Goal: Find contact information: Find contact information

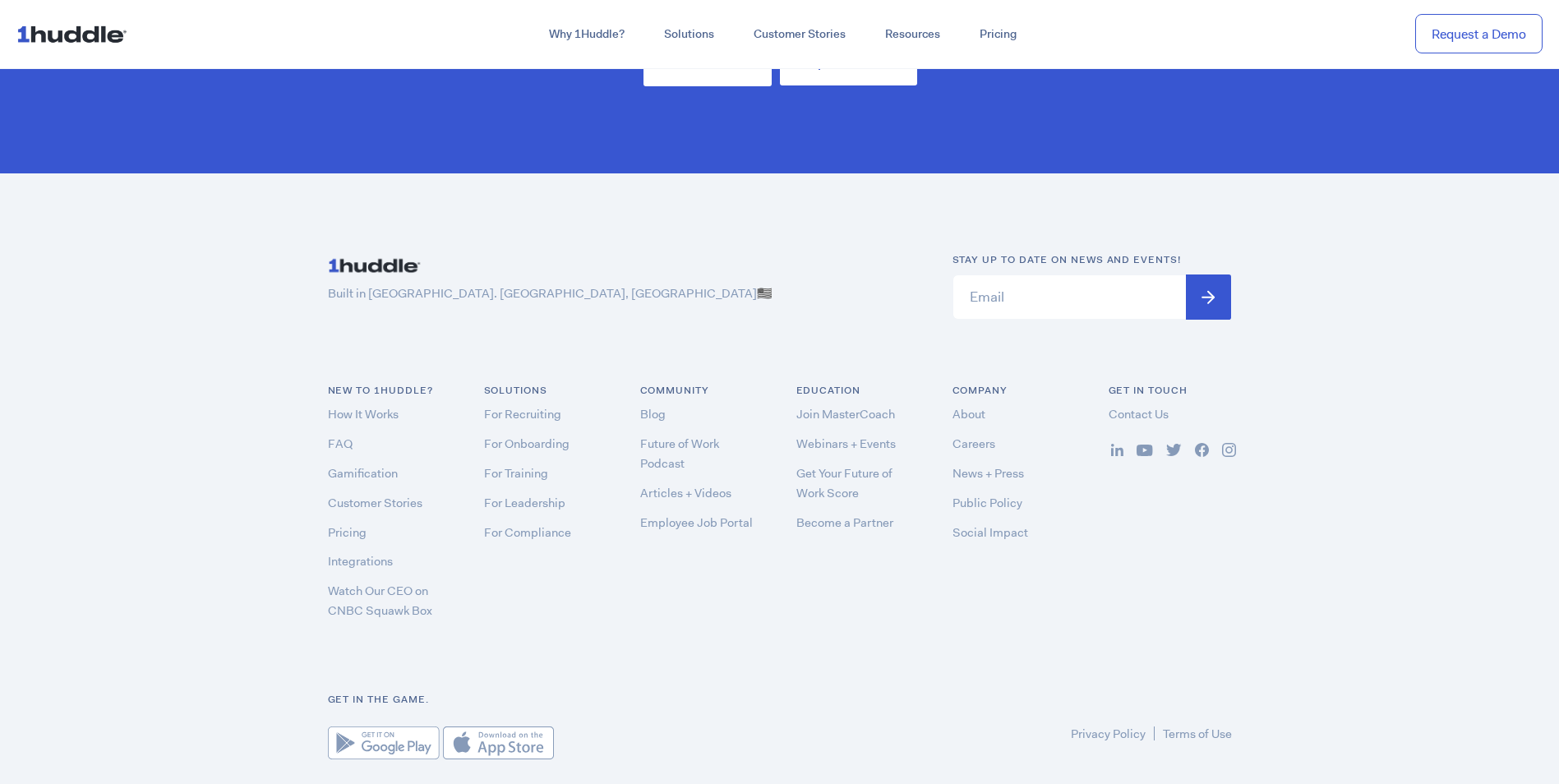
scroll to position [4856, 0]
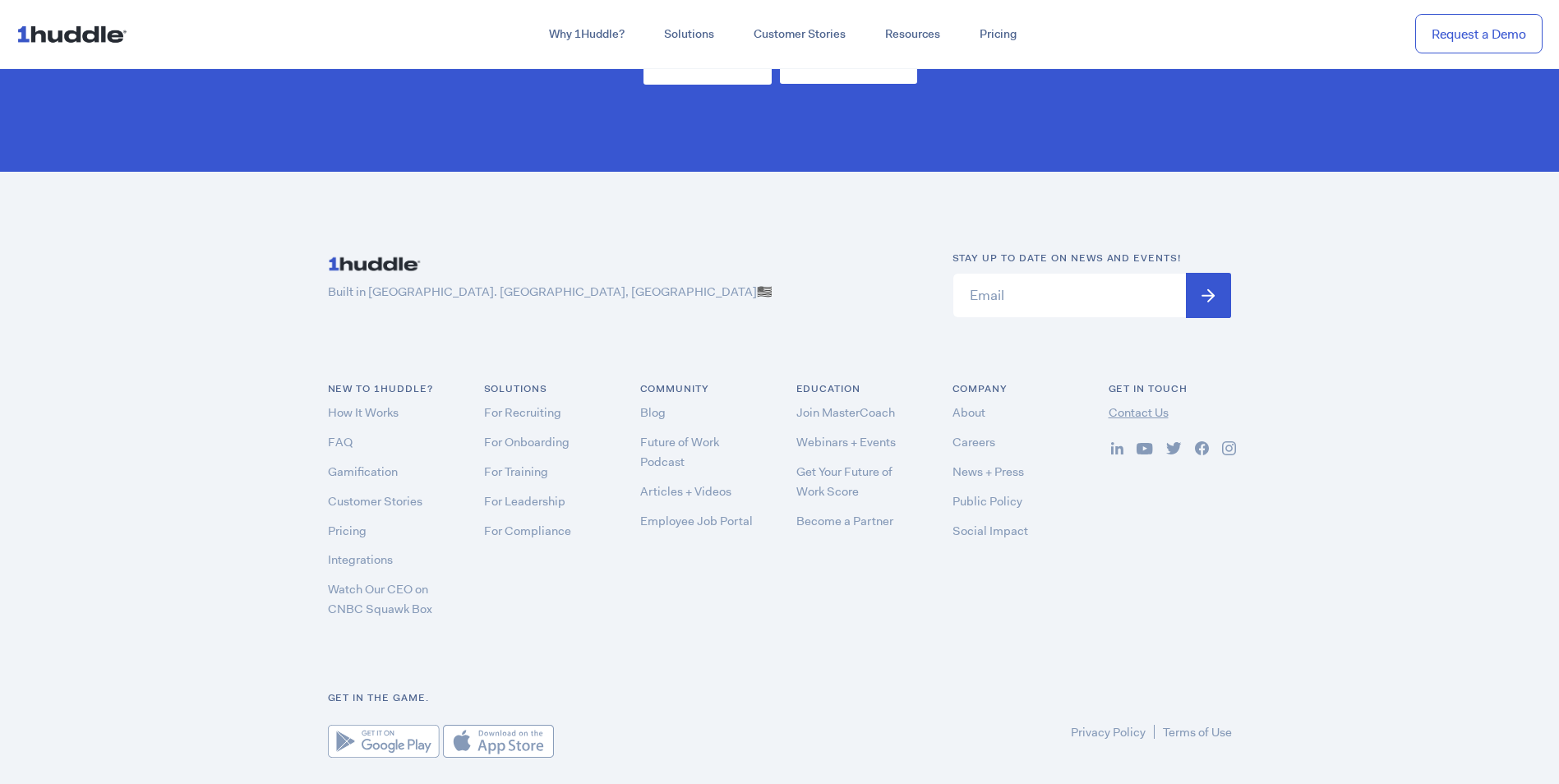
click at [1160, 404] on link "Contact Us" at bounding box center [1138, 412] width 60 height 16
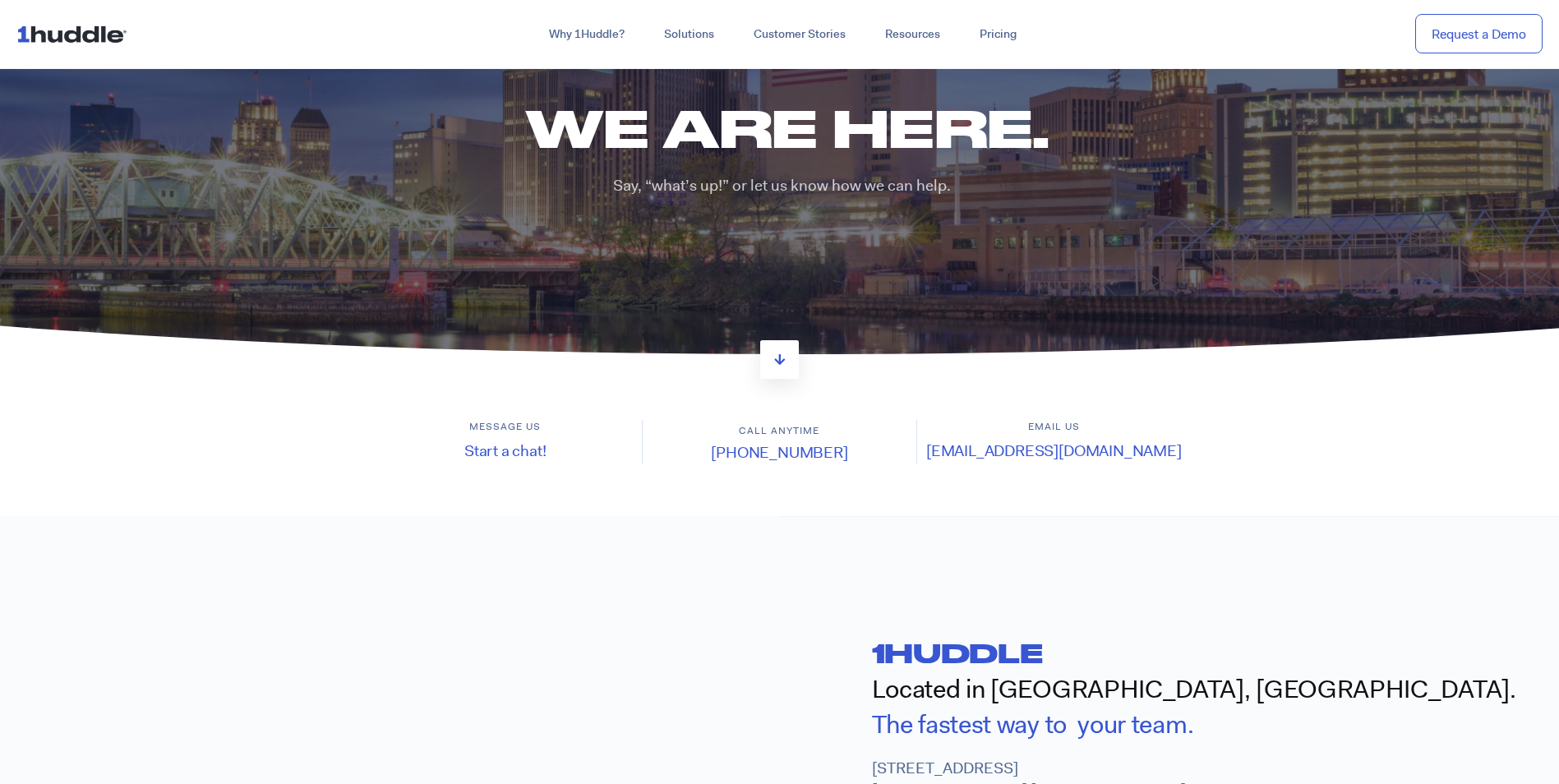
scroll to position [82, 0]
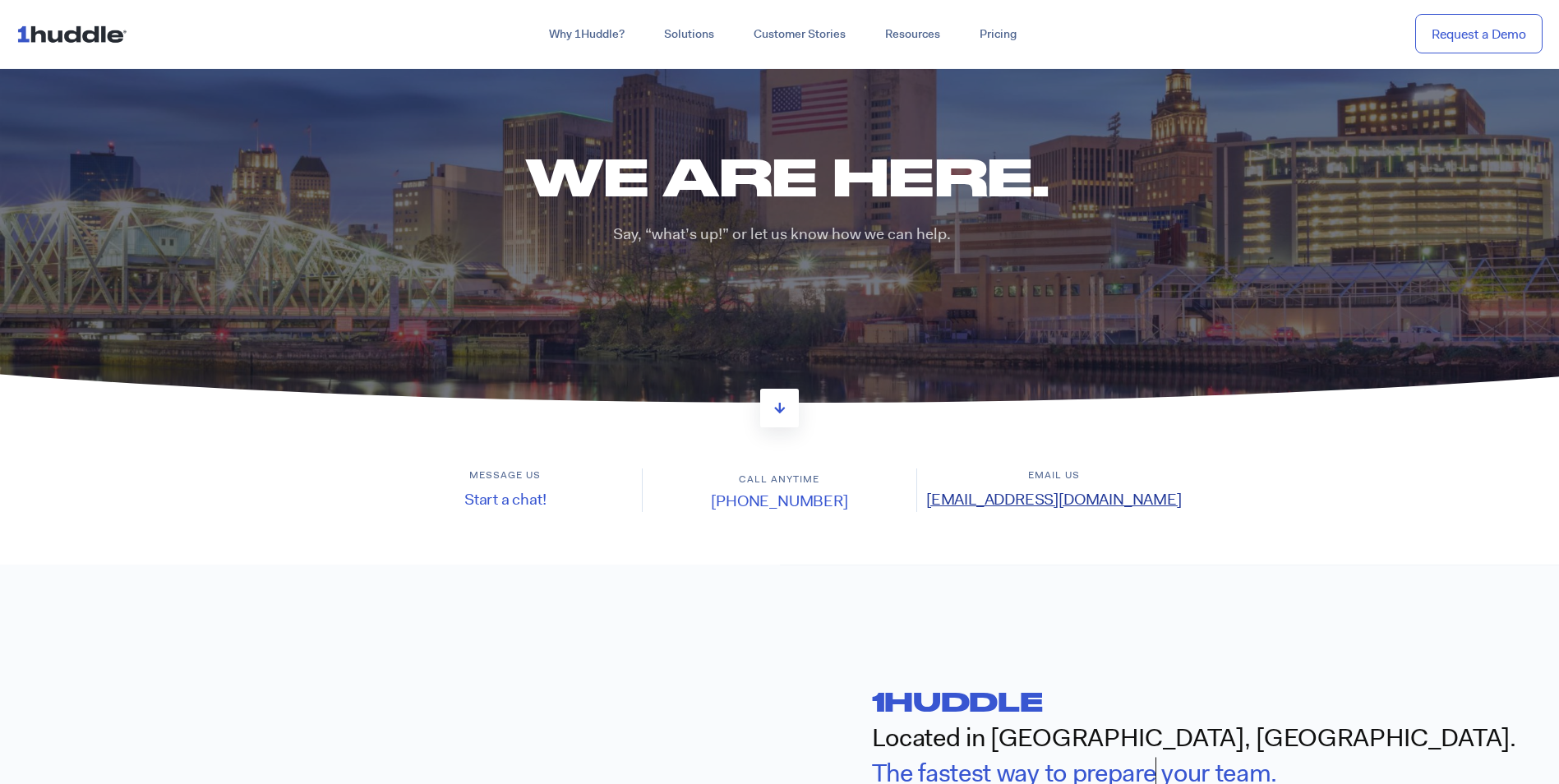
click at [1031, 500] on link "support@1huddle.co" at bounding box center [1054, 499] width 256 height 21
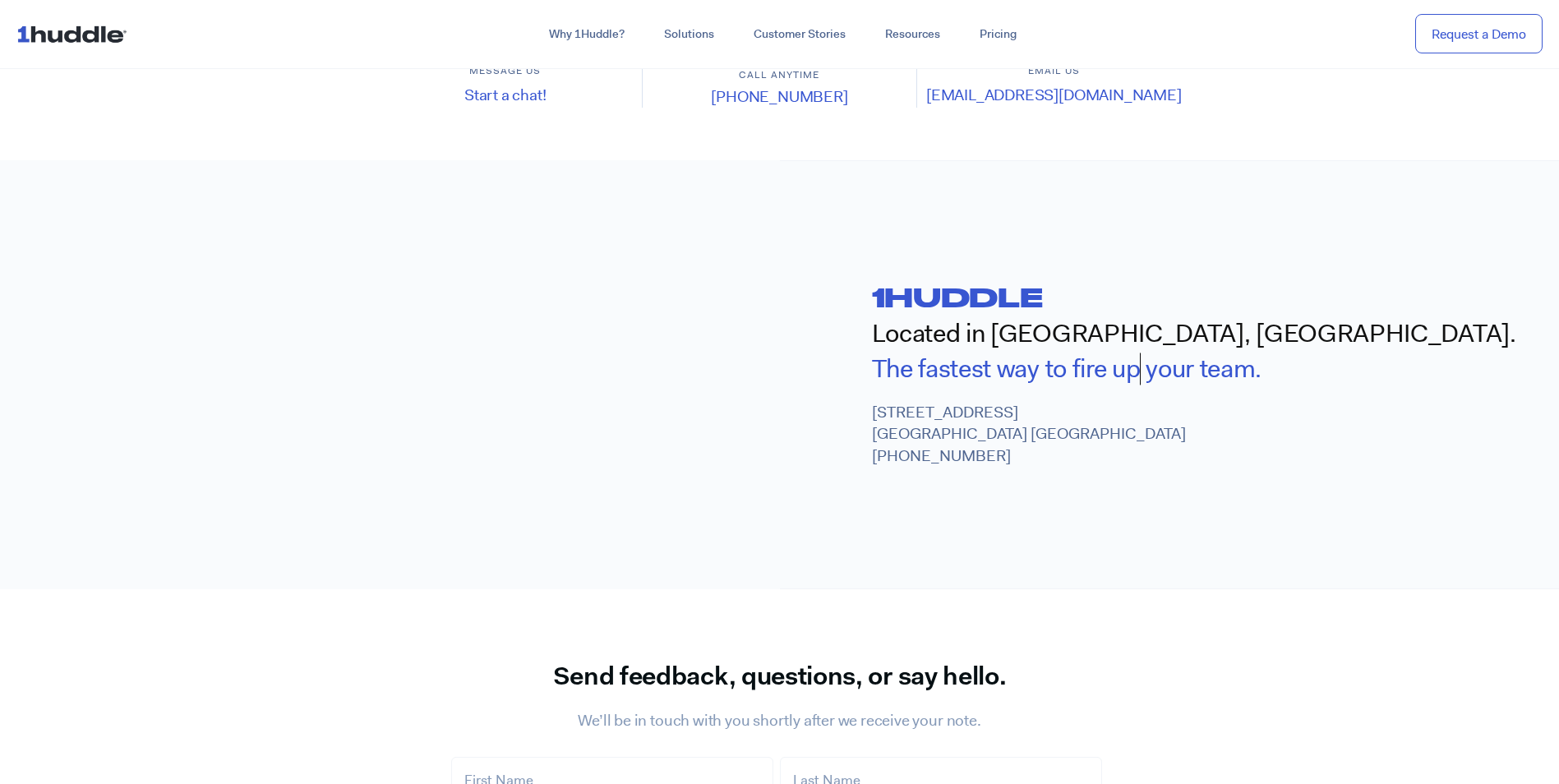
scroll to position [246, 0]
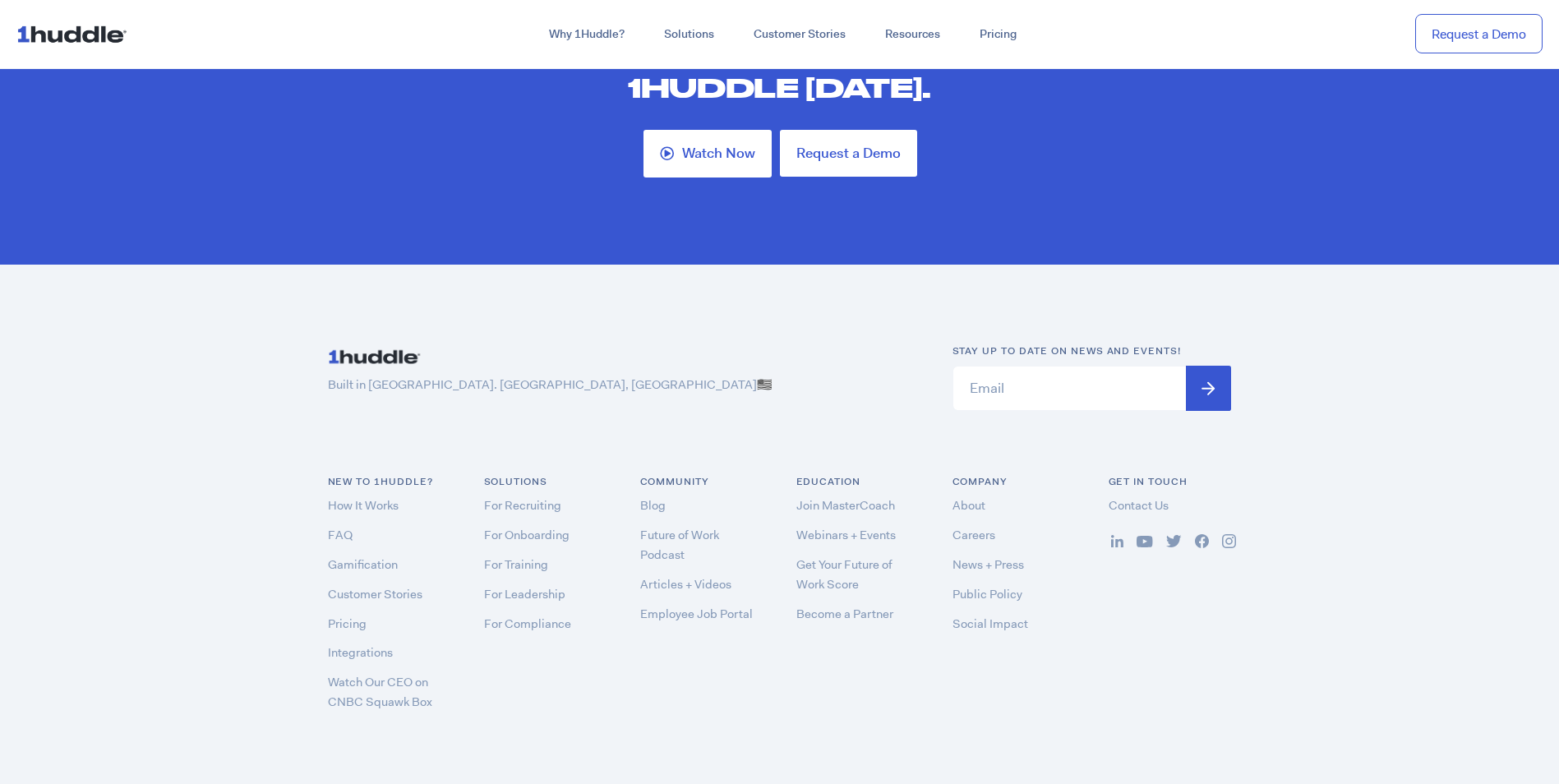
scroll to position [4765, 0]
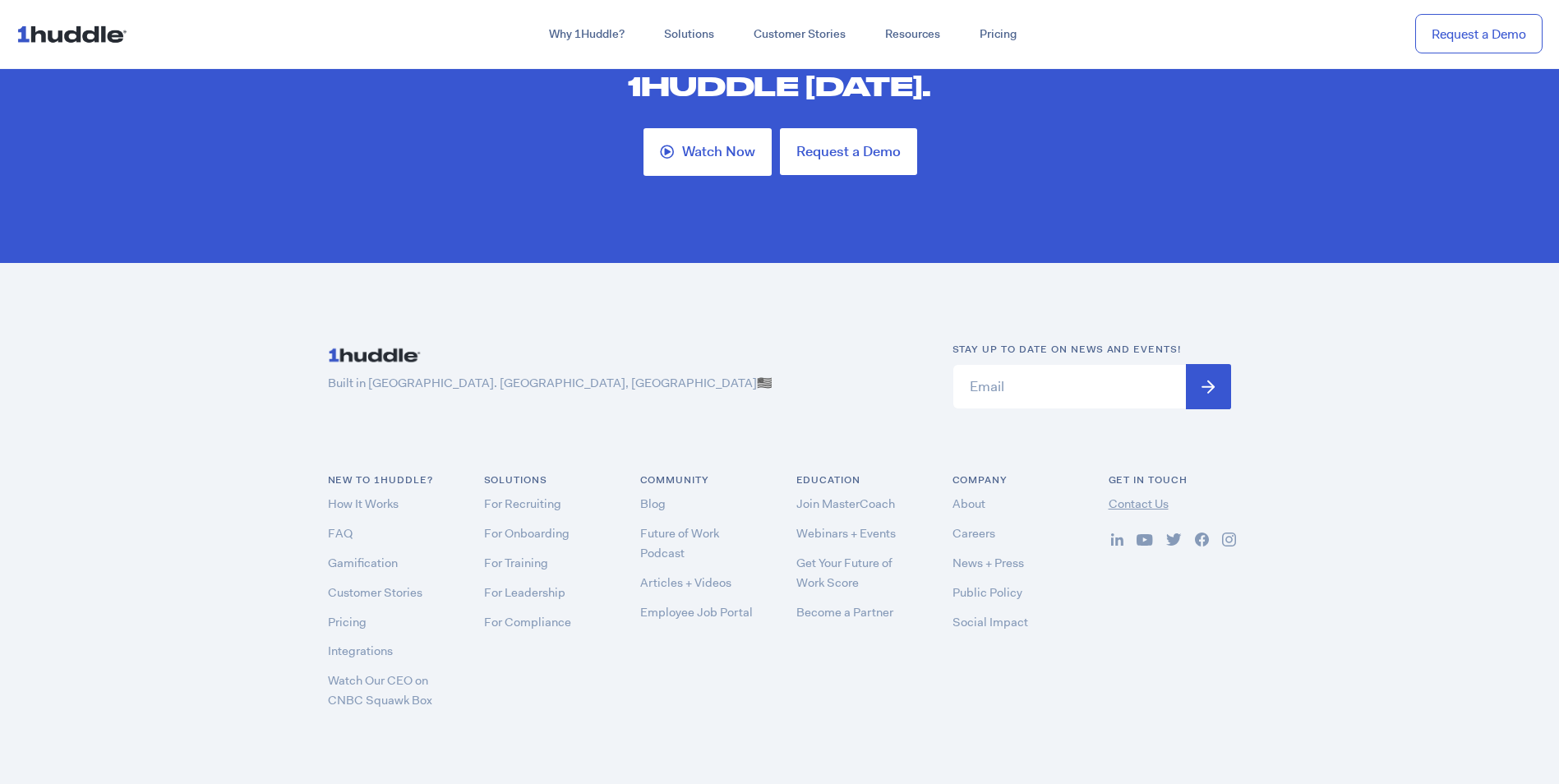
click at [1133, 495] on link "Contact Us" at bounding box center [1138, 503] width 60 height 16
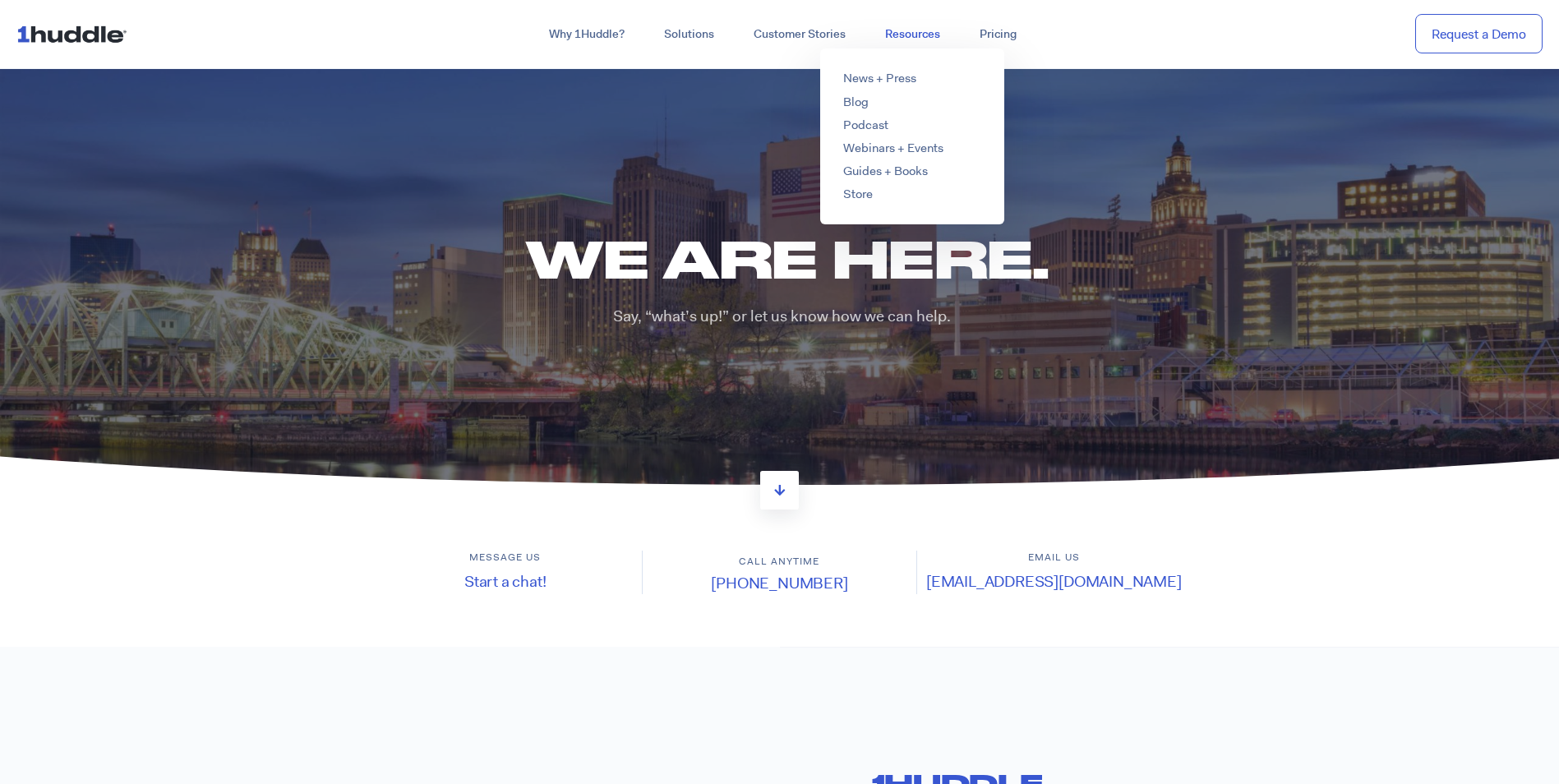
click at [914, 42] on link "Resources" at bounding box center [913, 34] width 95 height 29
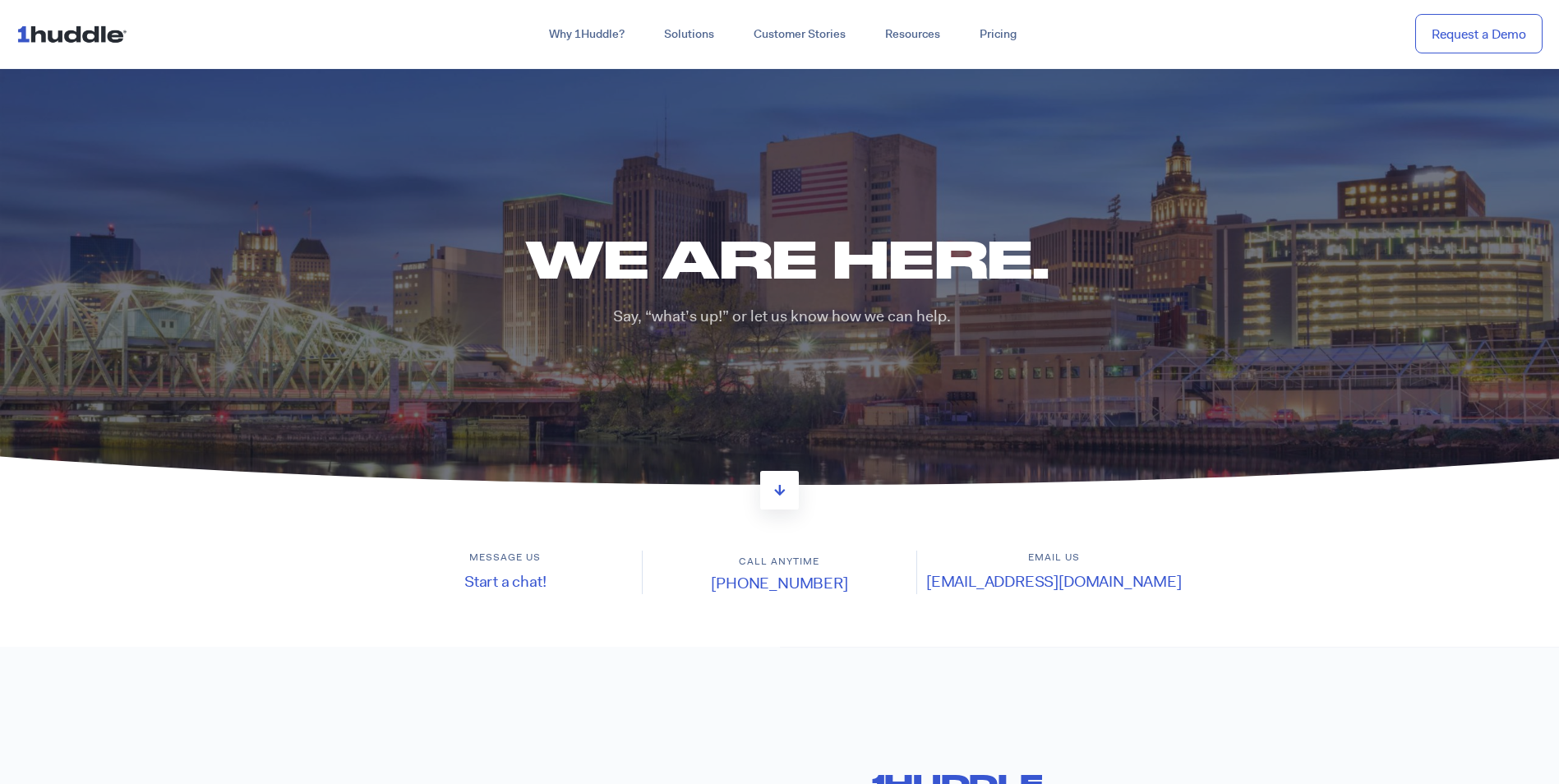
click at [748, 123] on icon at bounding box center [779, 265] width 4678 height 468
